Goal: Task Accomplishment & Management: Manage account settings

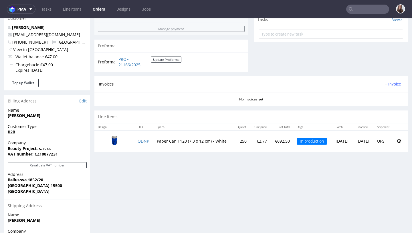
scroll to position [212, 0]
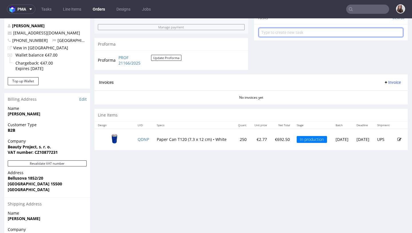
click at [265, 36] on input "text" at bounding box center [331, 32] width 145 height 9
type input "payment link"
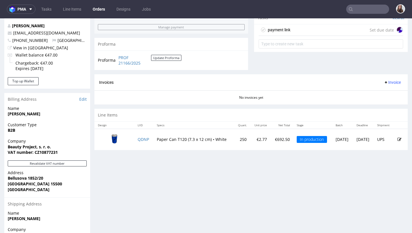
click at [265, 34] on div "payment link Set due date" at bounding box center [331, 29] width 145 height 11
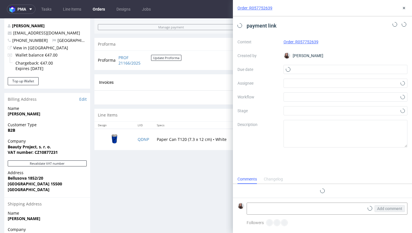
scroll to position [5, 0]
click at [265, 65] on input "text" at bounding box center [346, 69] width 124 height 9
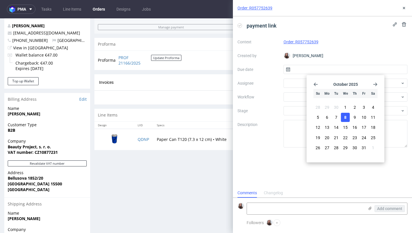
click at [265, 118] on span "8" at bounding box center [346, 117] width 2 height 6
type input "[DATE]"
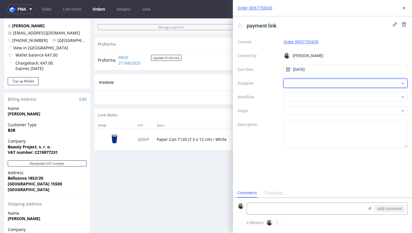
click at [265, 82] on div at bounding box center [346, 82] width 124 height 9
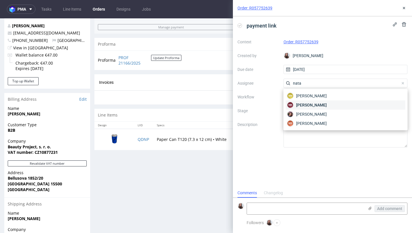
type input "nata"
click at [265, 108] on div "NK Natalia Kaczorowska" at bounding box center [346, 104] width 120 height 9
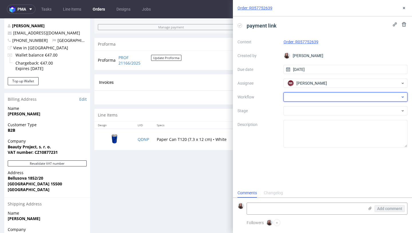
click at [265, 96] on div at bounding box center [346, 96] width 124 height 9
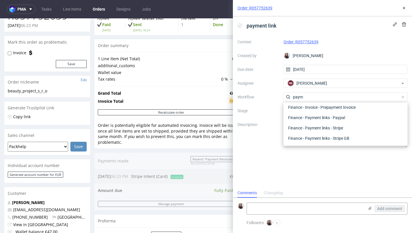
scroll to position [38, 0]
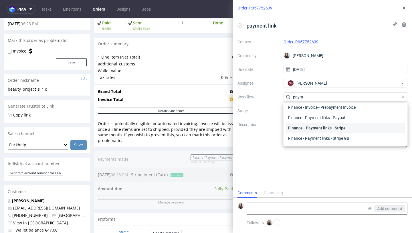
type input "paym"
click at [265, 126] on div "Finance - Payment links - Stripe" at bounding box center [346, 128] width 120 height 10
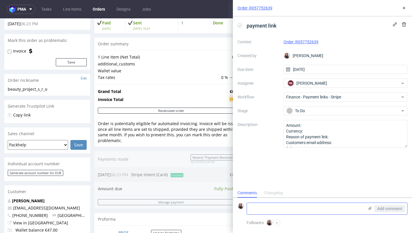
click at [265, 199] on textarea at bounding box center [305, 207] width 117 height 11
paste textarea "cenniku mamy rozmiar hotstampingu 5x10 cm - forma jest ujęta w cenie. w pliku m…"
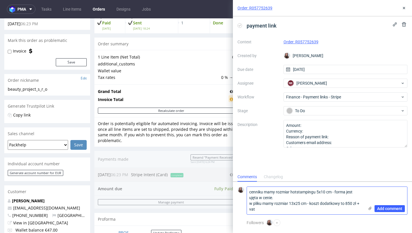
click at [252, 190] on textarea "cenniku mamy rozmiar hotstampingu 5x10 cm - forma jest ujęta w cenie. w pliku m…" at bounding box center [305, 199] width 117 height 27
click at [249, 199] on textarea "W cenniku mamy rozmiar hotstampingu 5x10 cm - forma jest ujęta w cenie. w pliku…" at bounding box center [305, 199] width 117 height 27
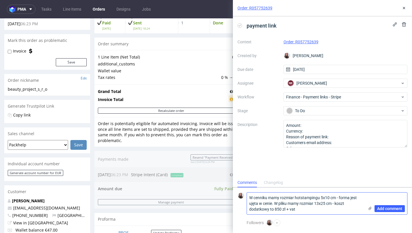
click at [265, 199] on textarea "W cenniku mamy rozmiar hotstampingu 5x10 cm - forma jest ujęta w cenie. W pliku…" at bounding box center [305, 203] width 117 height 22
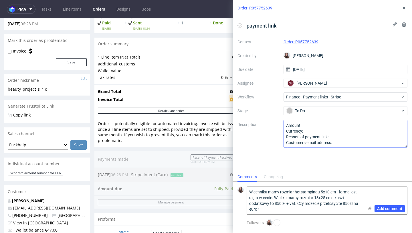
type textarea "W cenniku mamy rozmiar hotstampingu 5x10 cm - forma jest ujęta w cenie. W pliku…"
click at [265, 134] on textarea "Amount: Currency: Reason of payment link: Customers email address: Other:" at bounding box center [346, 133] width 124 height 27
click at [265, 130] on textarea "Amount: Currency: Reason of payment link: Customers email address: Other:" at bounding box center [346, 133] width 124 height 27
click at [265, 126] on textarea "Amount: Currency: Reason of payment link: Customers email address: Other:" at bounding box center [346, 133] width 124 height 27
click at [265, 137] on textarea "Amount: Currency: Reason of payment link: Customers email address: Other:" at bounding box center [346, 133] width 124 height 27
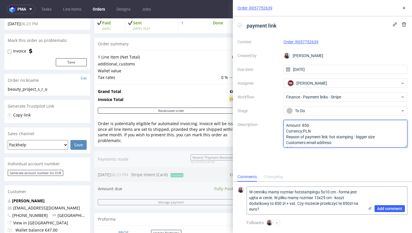
type textarea "Amount: 850 Currency:PLN Reason of payment link: hot stamping - bigger size Cus…"
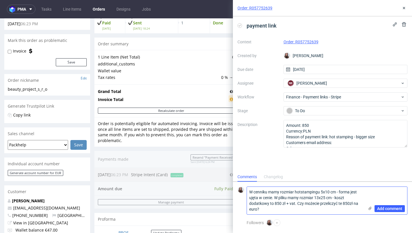
click at [265, 199] on textarea "W cenniku mamy rozmiar hotstampingu 5x10 cm - forma jest ujęta w cenie. W pliku…" at bounding box center [305, 199] width 117 height 27
click at [265, 199] on div "Add comment" at bounding box center [386, 199] width 43 height 27
click at [265, 199] on span "Add comment" at bounding box center [389, 208] width 25 height 4
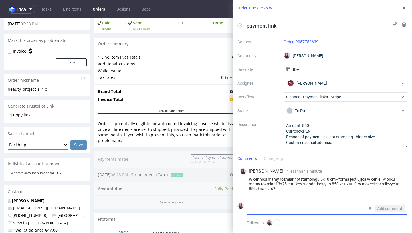
click at [265, 199] on textarea at bounding box center [305, 207] width 117 height 11
paste textarea "I will pay the additional price. We usually don’t pay VAT, sice provided our VA…"
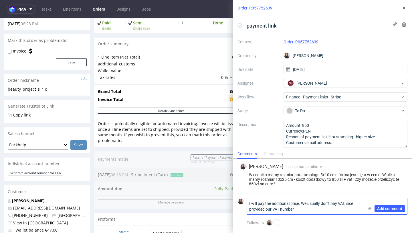
click at [250, 199] on textarea "I will pay the additional price. We usually don’t pay VAT, sice provided our VA…" at bounding box center [305, 206] width 117 height 16
type textarea "The client: I will pay the additional price. We usually don’t pay VAT, sice pro…"
click at [265, 199] on span "Add comment" at bounding box center [389, 208] width 25 height 4
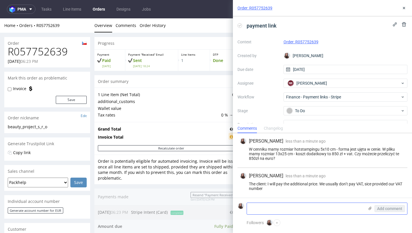
click at [265, 199] on textarea at bounding box center [305, 207] width 117 height 11
paste textarea "petrzach@beautyproject.cz"
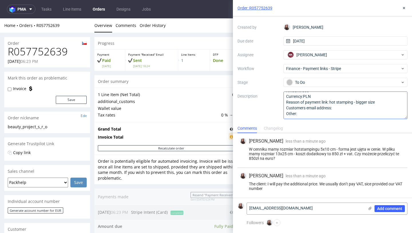
type textarea "petrzach@beautyproject.cz"
click at [265, 107] on textarea "Amount: 850 Currency:PLN Reason of payment link: hot stamping - bigger size Cus…" at bounding box center [346, 104] width 124 height 27
paste textarea "petrzach@beautyproject.cz"
type textarea "Amount: 850 Currency:PLN Reason of payment link: hot stamping - bigger size Cus…"
drag, startPoint x: 294, startPoint y: 208, endPoint x: 235, endPoint y: 208, distance: 59.9
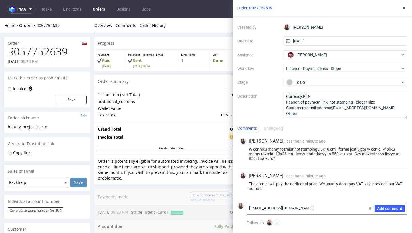
click at [235, 199] on form "petrzach@beautyproject.cz Add comment" at bounding box center [322, 207] width 179 height 21
click at [265, 9] on icon at bounding box center [404, 8] width 5 height 5
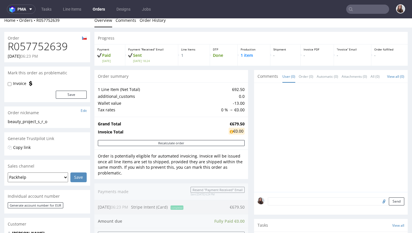
scroll to position [6, 0]
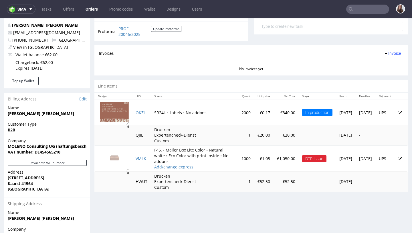
scroll to position [219, 0]
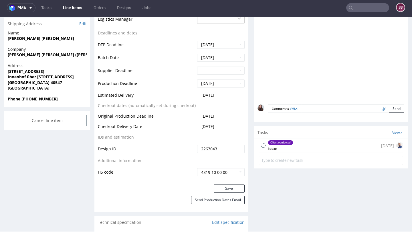
scroll to position [253, 0]
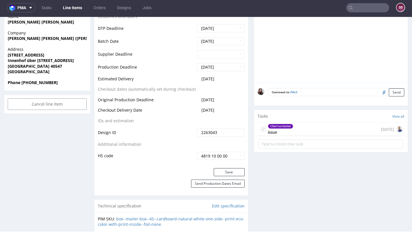
click at [290, 132] on div "Client contacted issue" at bounding box center [280, 128] width 25 height 13
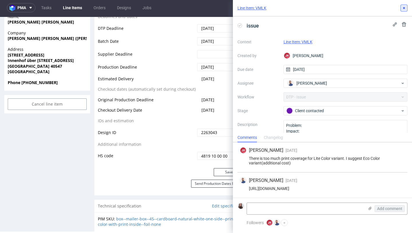
click at [404, 11] on button at bounding box center [404, 8] width 7 height 7
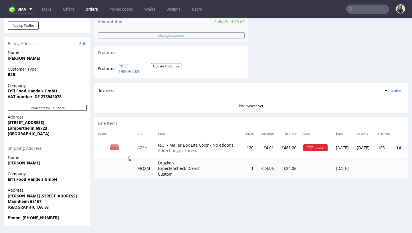
scroll to position [1, 0]
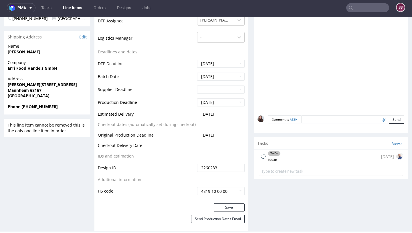
scroll to position [220, 0]
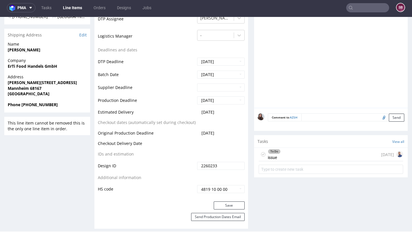
click at [304, 154] on div "To Do issue 14 days ago" at bounding box center [331, 153] width 145 height 13
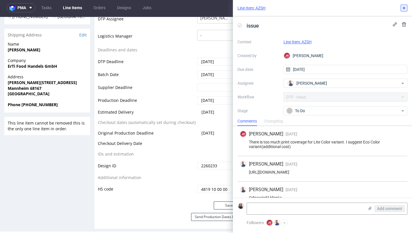
click at [406, 7] on icon at bounding box center [404, 8] width 5 height 5
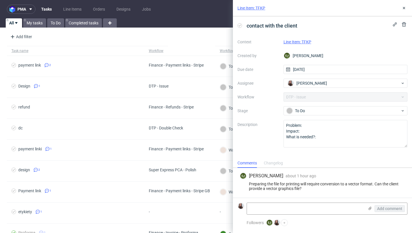
click at [291, 41] on link "Line Item: TFKP" at bounding box center [298, 42] width 28 height 5
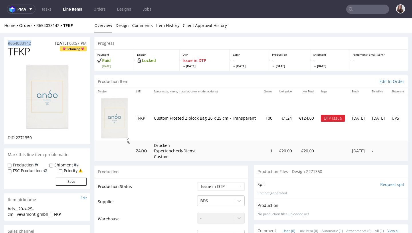
drag, startPoint x: 32, startPoint y: 43, endPoint x: 7, endPoint y: 43, distance: 24.3
click at [7, 43] on div "R654033142 06.10.2025 03:57 PM" at bounding box center [47, 41] width 86 height 9
copy p "R654033142"
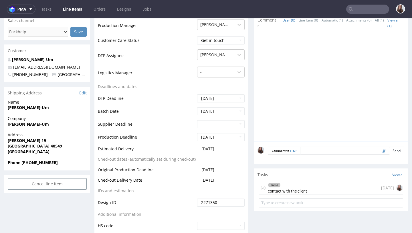
scroll to position [216, 0]
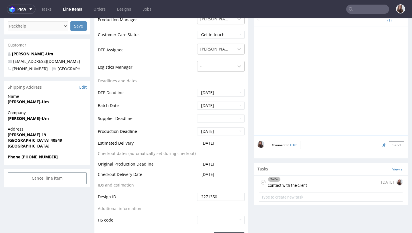
click at [286, 180] on div "To Do" at bounding box center [287, 179] width 39 height 5
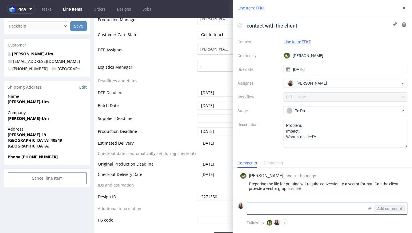
click at [280, 208] on textarea at bounding box center [305, 207] width 117 height 11
paste textarea "https://app-eu1.hubspot.com/contacts/25600958/record/0-5/246094901442/"
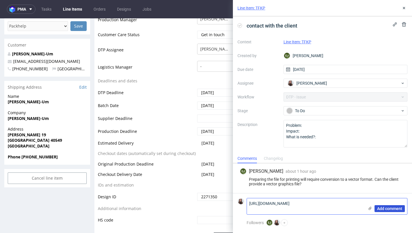
type textarea "https://app-eu1.hubspot.com/contacts/25600958/record/0-5/246094901442/"
click at [389, 207] on span "Add comment" at bounding box center [389, 208] width 25 height 4
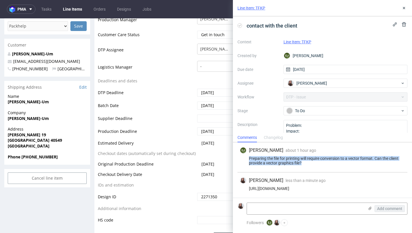
drag, startPoint x: 306, startPoint y: 163, endPoint x: 240, endPoint y: 157, distance: 65.8
click at [240, 157] on div "Preparing the file for printing will require conversion to a vector format. Can…" at bounding box center [323, 160] width 166 height 9
copy div "Preparing the file for printing will require conversion to a vector format. Can…"
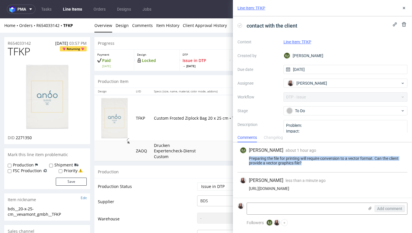
click at [305, 165] on div "EJ Elżbieta Jelińska about 1 hour ago 8th Oct 2025, 14:12 Preparing the file fo…" at bounding box center [323, 157] width 170 height 30
drag, startPoint x: 305, startPoint y: 164, endPoint x: 235, endPoint y: 159, distance: 69.8
click at [235, 159] on div "EJ Elżbieta Jelińska about 1 hour ago 8th Oct 2025, 14:12 Preparing the file fo…" at bounding box center [322, 169] width 179 height 55
copy div "Preparing the file for printing will require conversion to a vector format. Can…"
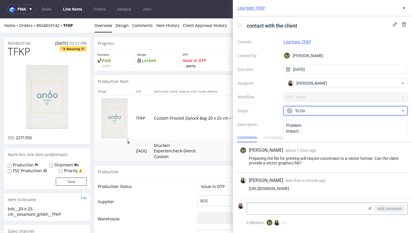
click at [298, 110] on div "To Do" at bounding box center [344, 110] width 114 height 6
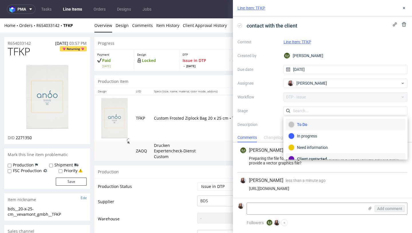
click at [304, 158] on div "Client contacted" at bounding box center [346, 159] width 115 height 6
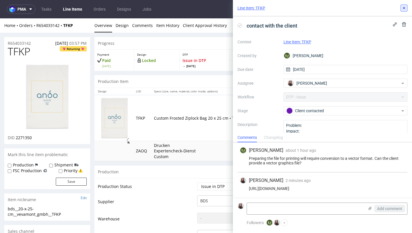
click at [404, 9] on use at bounding box center [404, 8] width 2 height 2
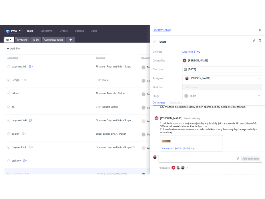
scroll to position [120, 0]
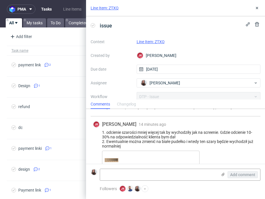
click at [169, 97] on div "Context Line Item: ZTXQ Created by [PERSON_NAME] [PERSON_NAME] Due date [DATE] …" at bounding box center [176, 92] width 170 height 110
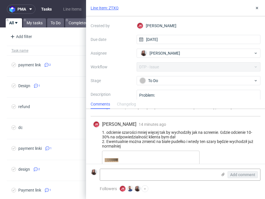
scroll to position [47, 0]
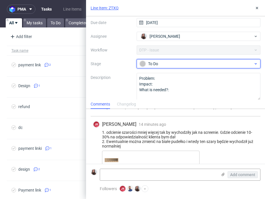
click at [171, 66] on div "To Do" at bounding box center [197, 64] width 114 height 6
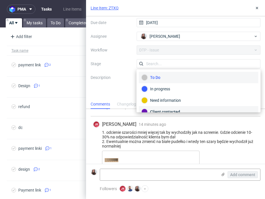
click at [170, 108] on div "Client contacted" at bounding box center [199, 111] width 120 height 11
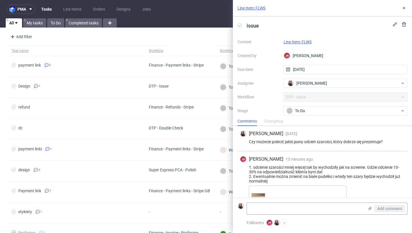
scroll to position [92, 0]
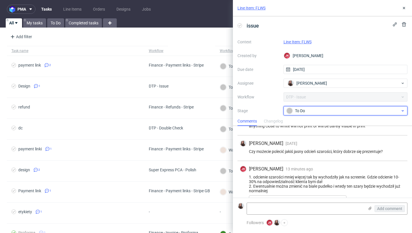
click at [309, 112] on div "To Do" at bounding box center [344, 110] width 114 height 6
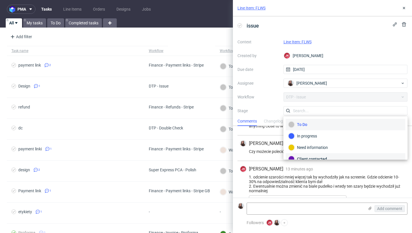
click at [308, 154] on div "Client contacted" at bounding box center [346, 158] width 120 height 11
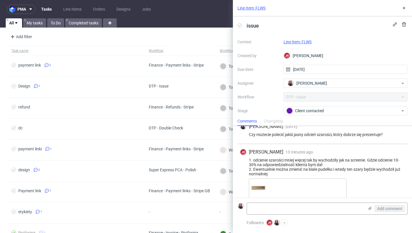
scroll to position [120, 0]
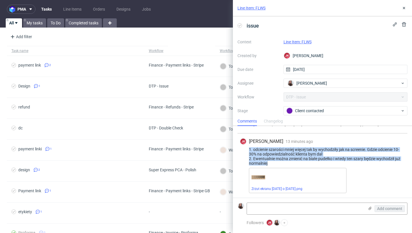
drag, startPoint x: 249, startPoint y: 148, endPoint x: 277, endPoint y: 163, distance: 32.0
click at [277, 163] on div "1. odcienie szarości mniej więcej tak by wychodziły jak na screenie. Gdzie odci…" at bounding box center [323, 156] width 166 height 18
copy div "1. odcienie szarości mniej więcej tak by wychodziły jak na screenie. Gdzie odci…"
click at [293, 41] on link "Line Item: FLWS" at bounding box center [298, 42] width 28 height 5
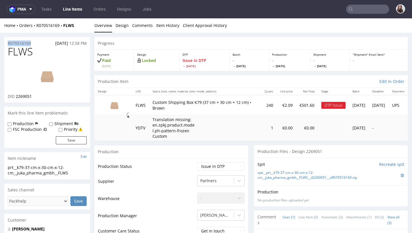
drag, startPoint x: 30, startPoint y: 42, endPoint x: 3, endPoint y: 45, distance: 26.7
copy p "R070516169"
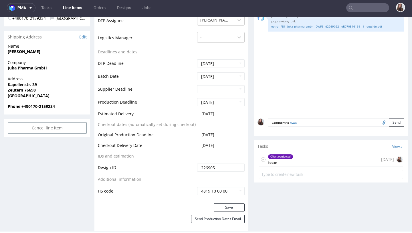
scroll to position [221, 0]
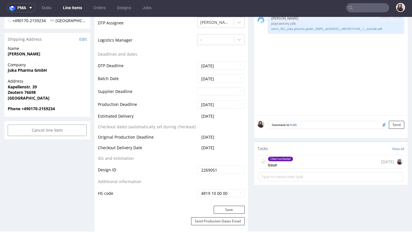
click at [285, 159] on div "Client contacted" at bounding box center [280, 158] width 25 height 5
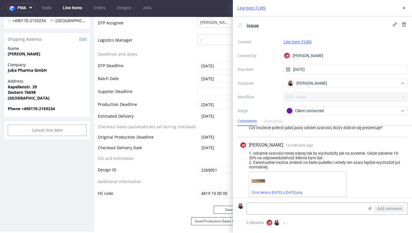
scroll to position [120, 0]
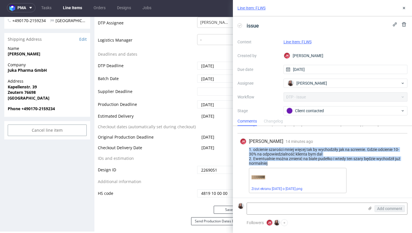
drag, startPoint x: 279, startPoint y: 166, endPoint x: 246, endPoint y: 146, distance: 38.3
click at [246, 146] on div "JK Jan Kocik 14 minutes ago 8th Oct 2025, 15:09 1. odcienie szarości mniej więc…" at bounding box center [323, 165] width 170 height 64
copy div "1. odcienie szarości mniej więcej tak by wychodziły jak na screenie. Gdzie odci…"
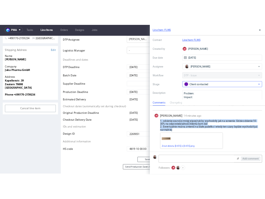
scroll to position [36, 0]
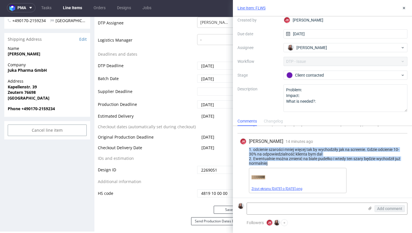
click at [276, 188] on link "Zrzut ekranu [DATE] o [DATE].png" at bounding box center [277, 188] width 51 height 4
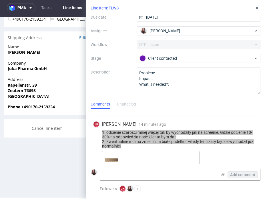
scroll to position [0, 0]
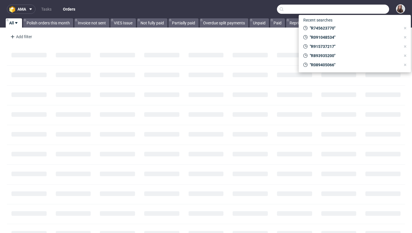
click at [357, 12] on input "text" at bounding box center [333, 9] width 112 height 9
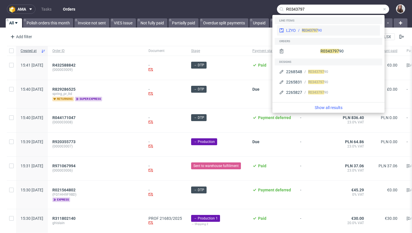
type input "R0343797"
click at [355, 27] on div "LZYO R0343797 90" at bounding box center [328, 30] width 103 height 10
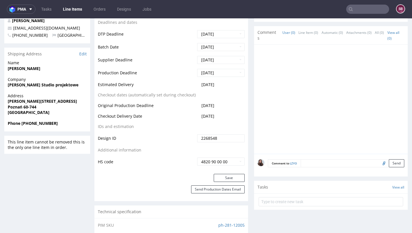
scroll to position [219, 0]
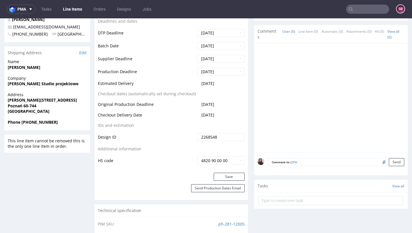
drag, startPoint x: 223, startPoint y: 83, endPoint x: 196, endPoint y: 82, distance: 26.4
click at [196, 82] on td "[DATE]" at bounding box center [220, 85] width 49 height 11
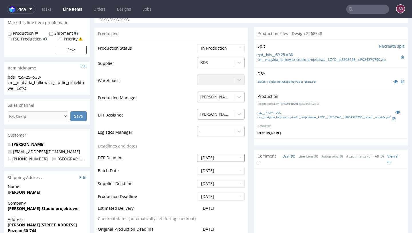
scroll to position [0, 0]
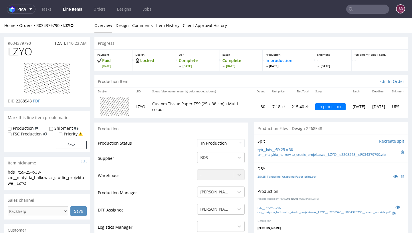
click at [142, 14] on nav "pma Tasks Line Items Orders Designs Jobs SB" at bounding box center [206, 9] width 412 height 18
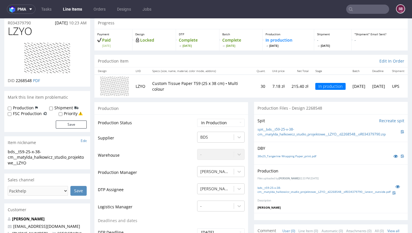
scroll to position [19, 0]
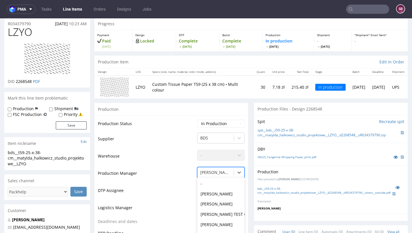
click at [209, 172] on div "[PERSON_NAME], 37 of 62. 62 results available. Use Up and Down to choose option…" at bounding box center [221, 171] width 48 height 8
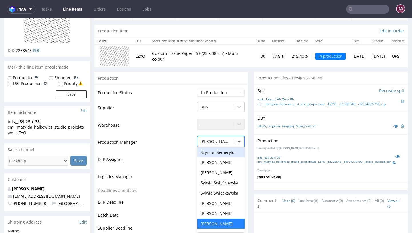
scroll to position [52, 0]
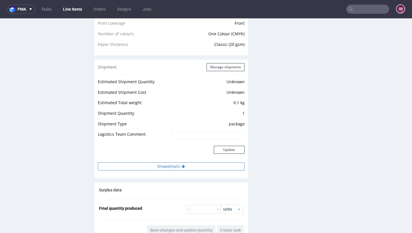
click at [159, 165] on button "Show details" at bounding box center [171, 166] width 147 height 8
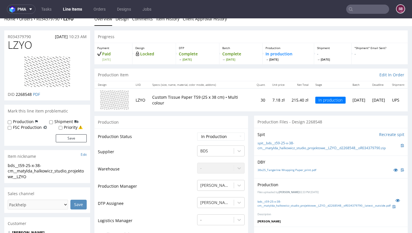
scroll to position [0, 0]
